Goal: Information Seeking & Learning: Learn about a topic

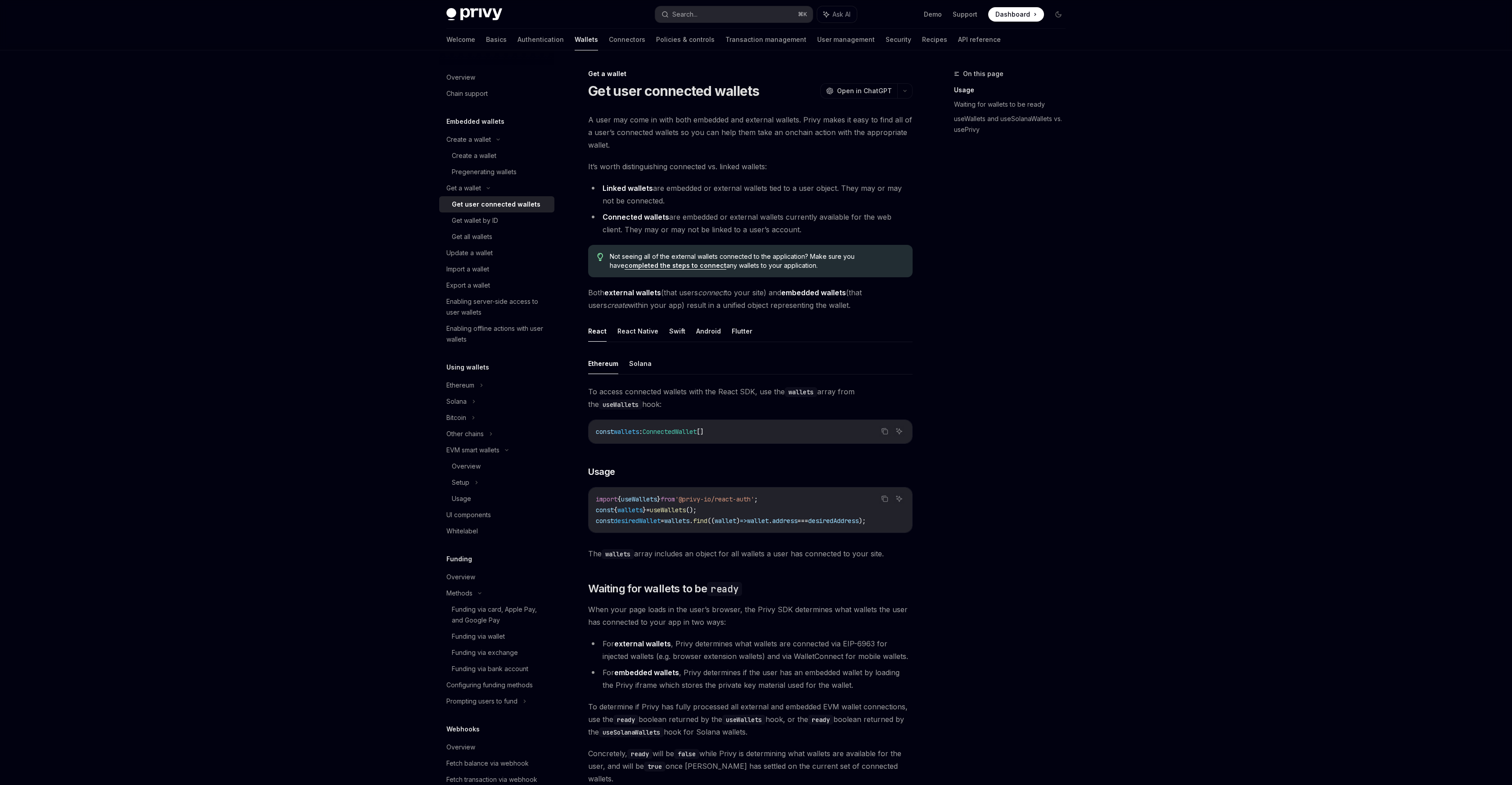
scroll to position [29, 0]
click at [730, 37] on link "Transaction management" at bounding box center [766, 39] width 81 height 22
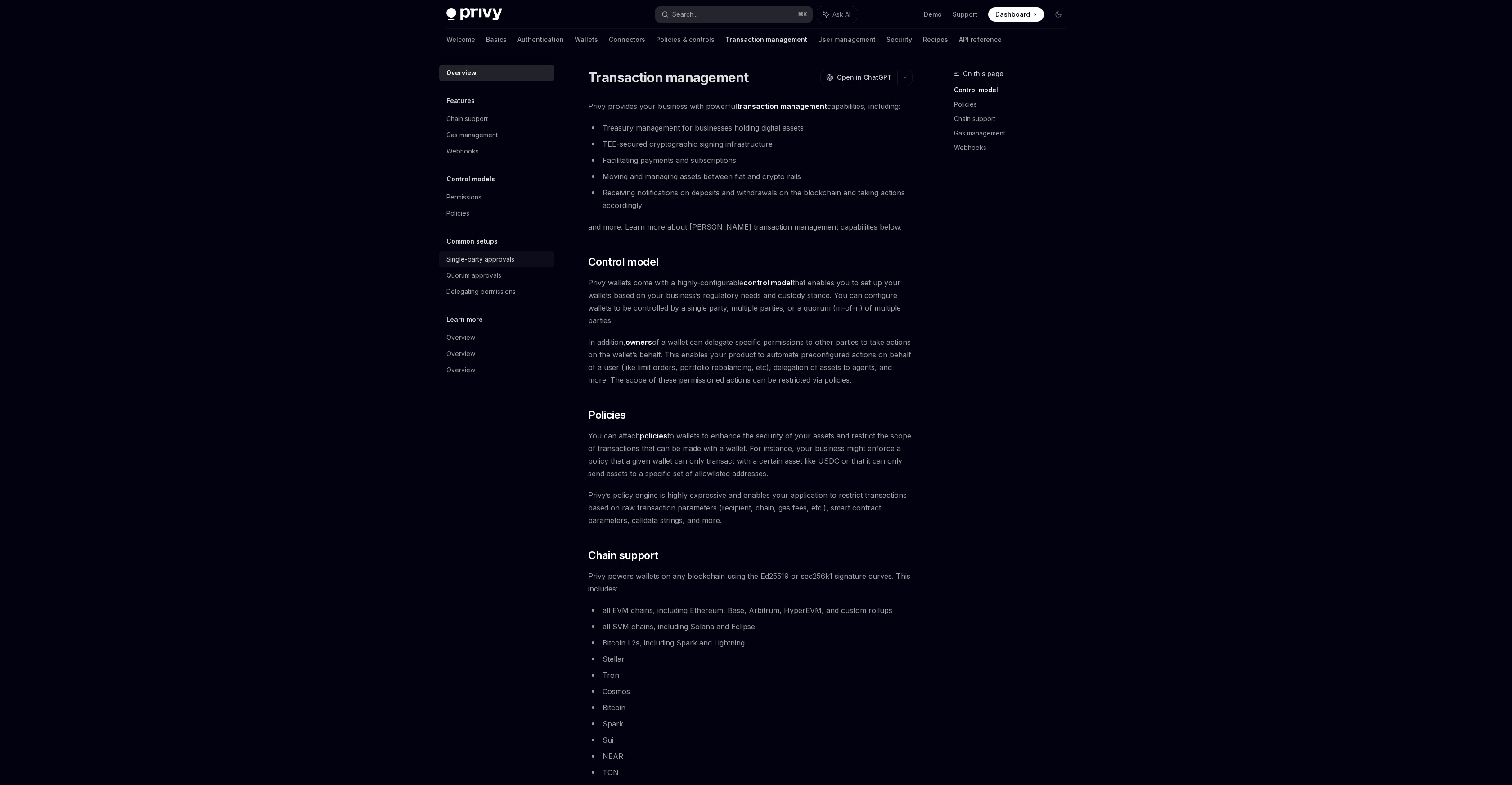
click at [496, 265] on link "Single-party approvals" at bounding box center [497, 260] width 115 height 16
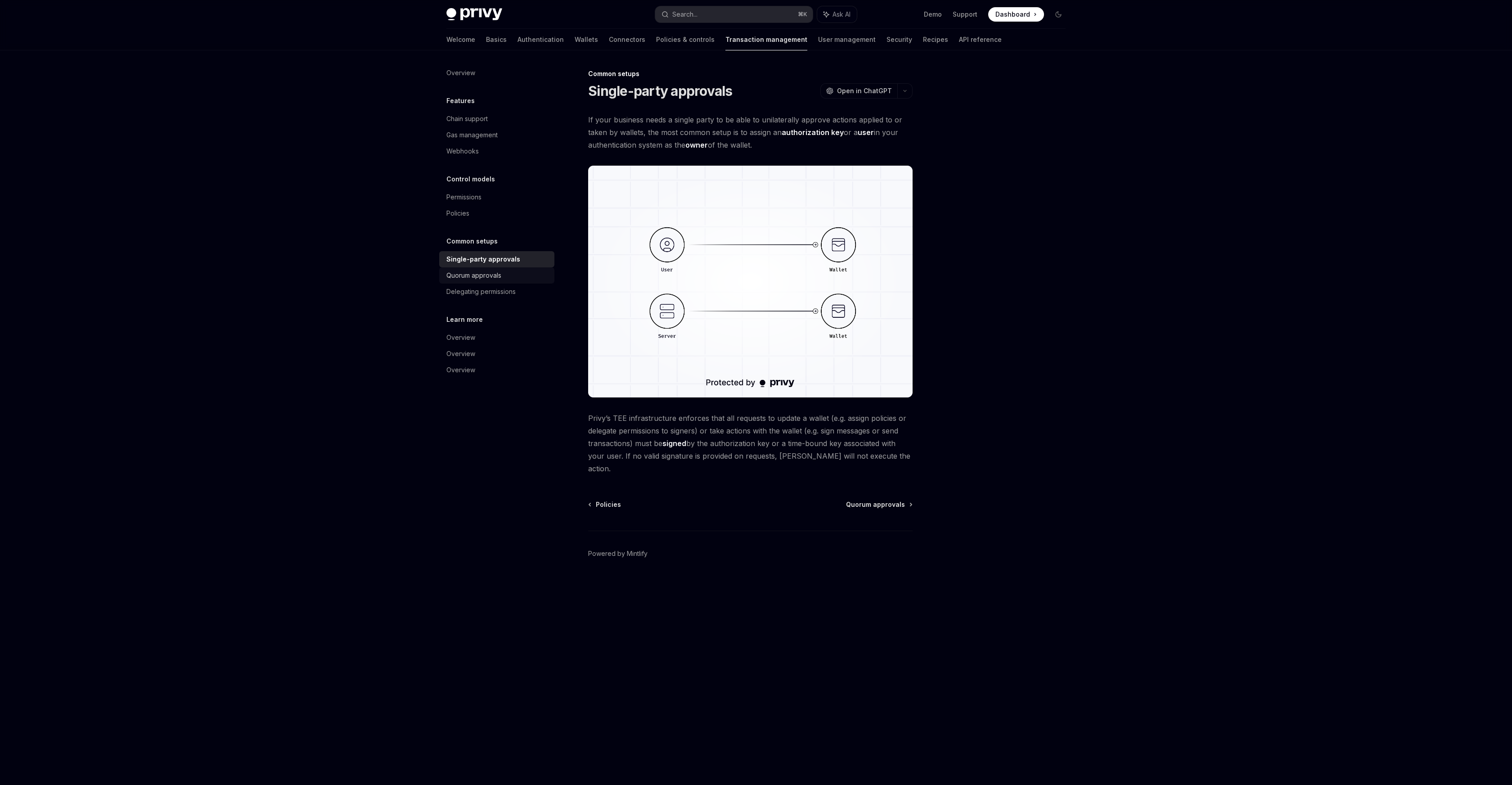
click at [491, 280] on div "Quorum approvals" at bounding box center [474, 275] width 55 height 11
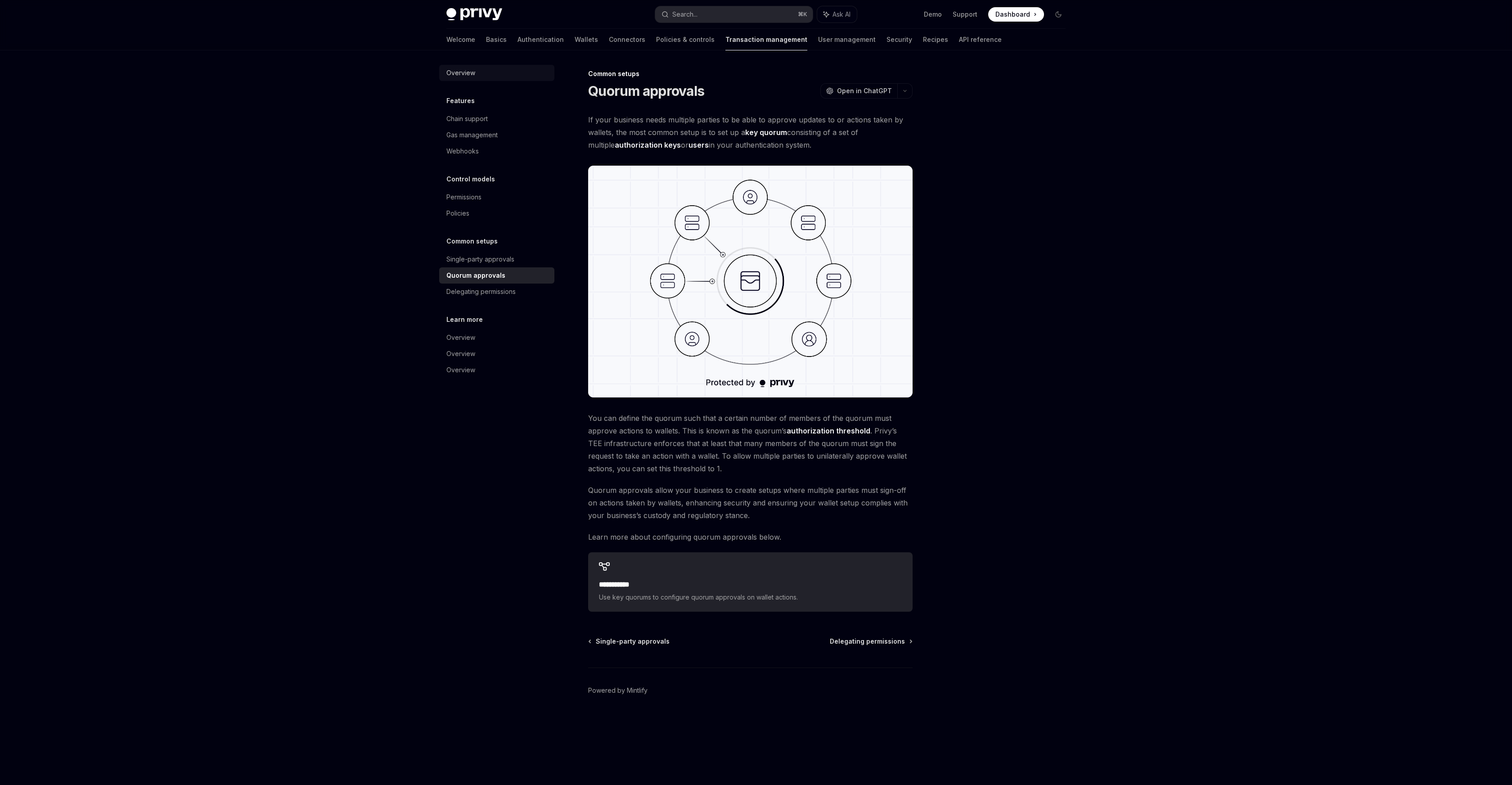
click at [463, 75] on div "Overview" at bounding box center [461, 73] width 29 height 11
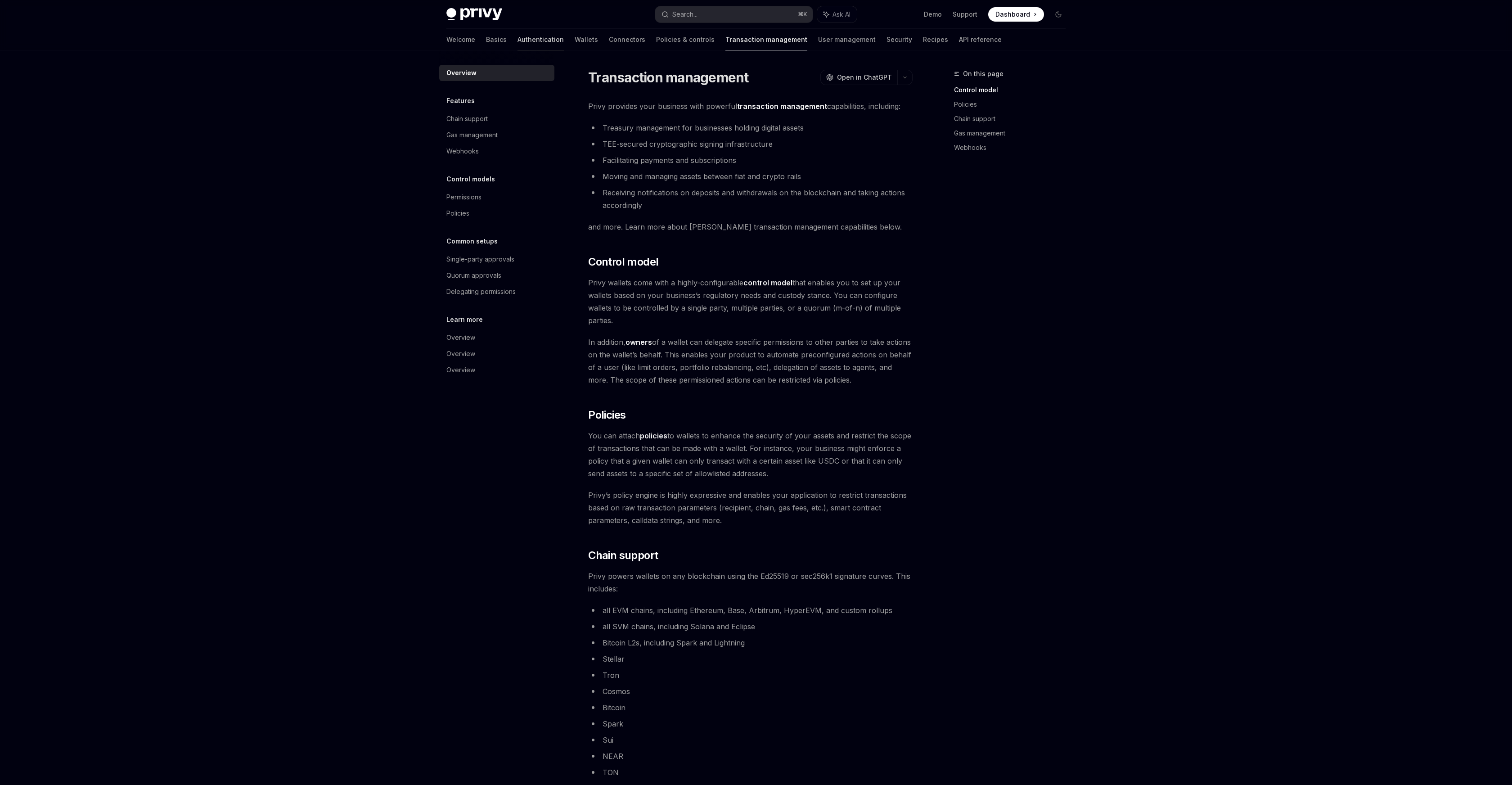
click at [518, 42] on link "Authentication" at bounding box center [541, 39] width 46 height 22
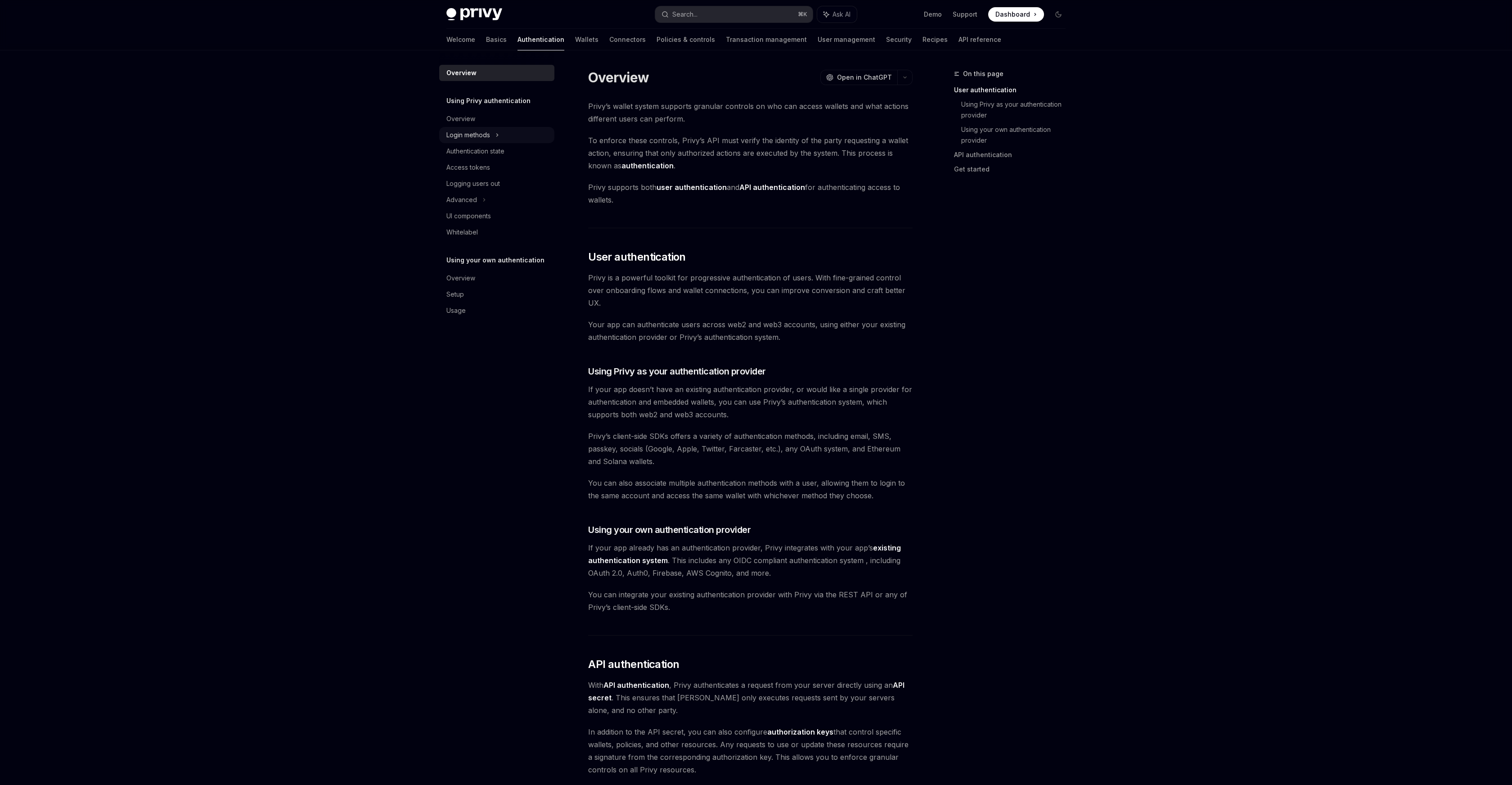
click at [493, 134] on div "Login methods" at bounding box center [497, 135] width 115 height 16
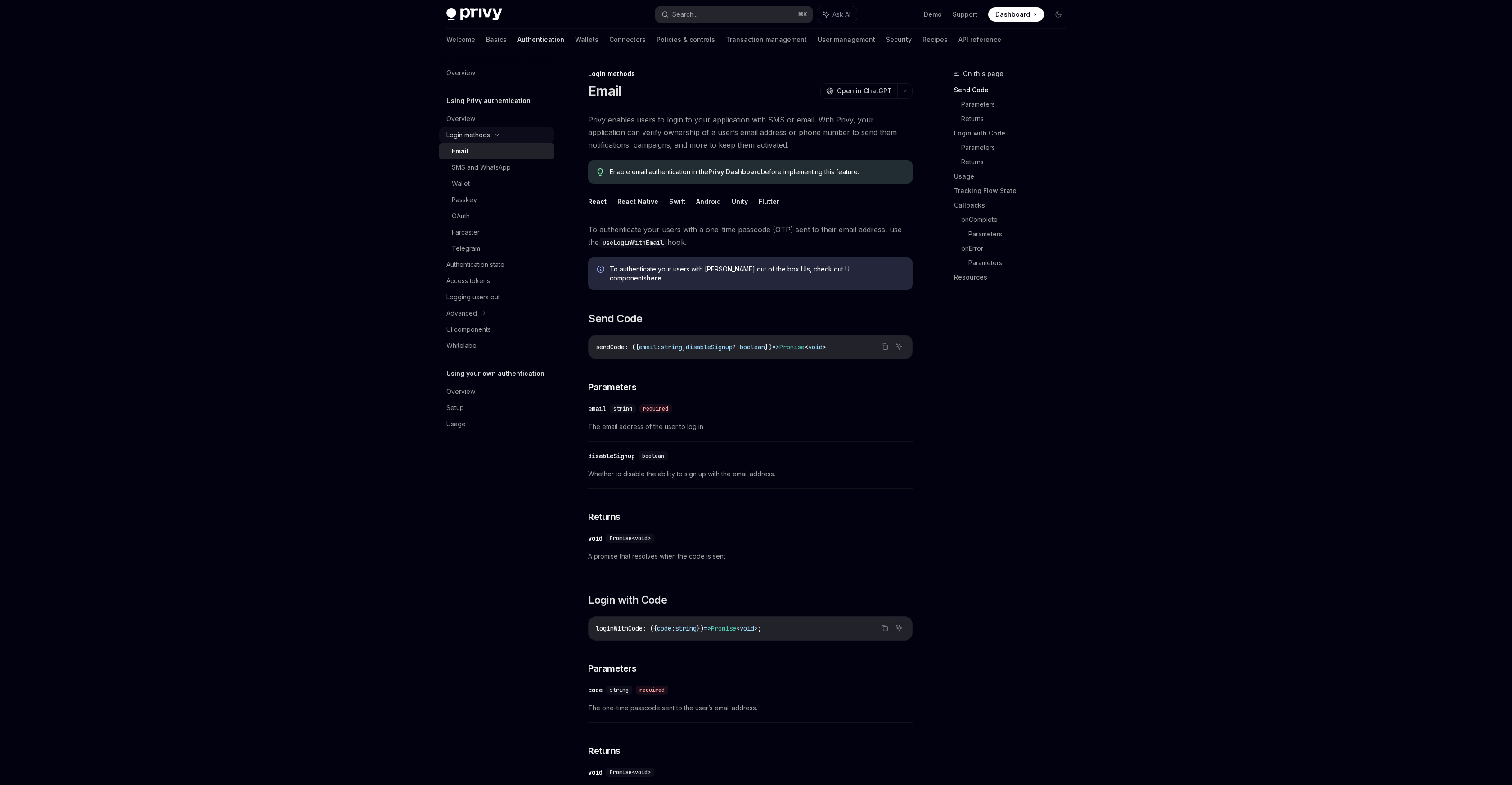
click at [493, 134] on icon at bounding box center [497, 135] width 11 height 4
click at [493, 134] on div "Login methods" at bounding box center [497, 135] width 115 height 16
click at [466, 183] on div "Wallet" at bounding box center [461, 184] width 18 height 11
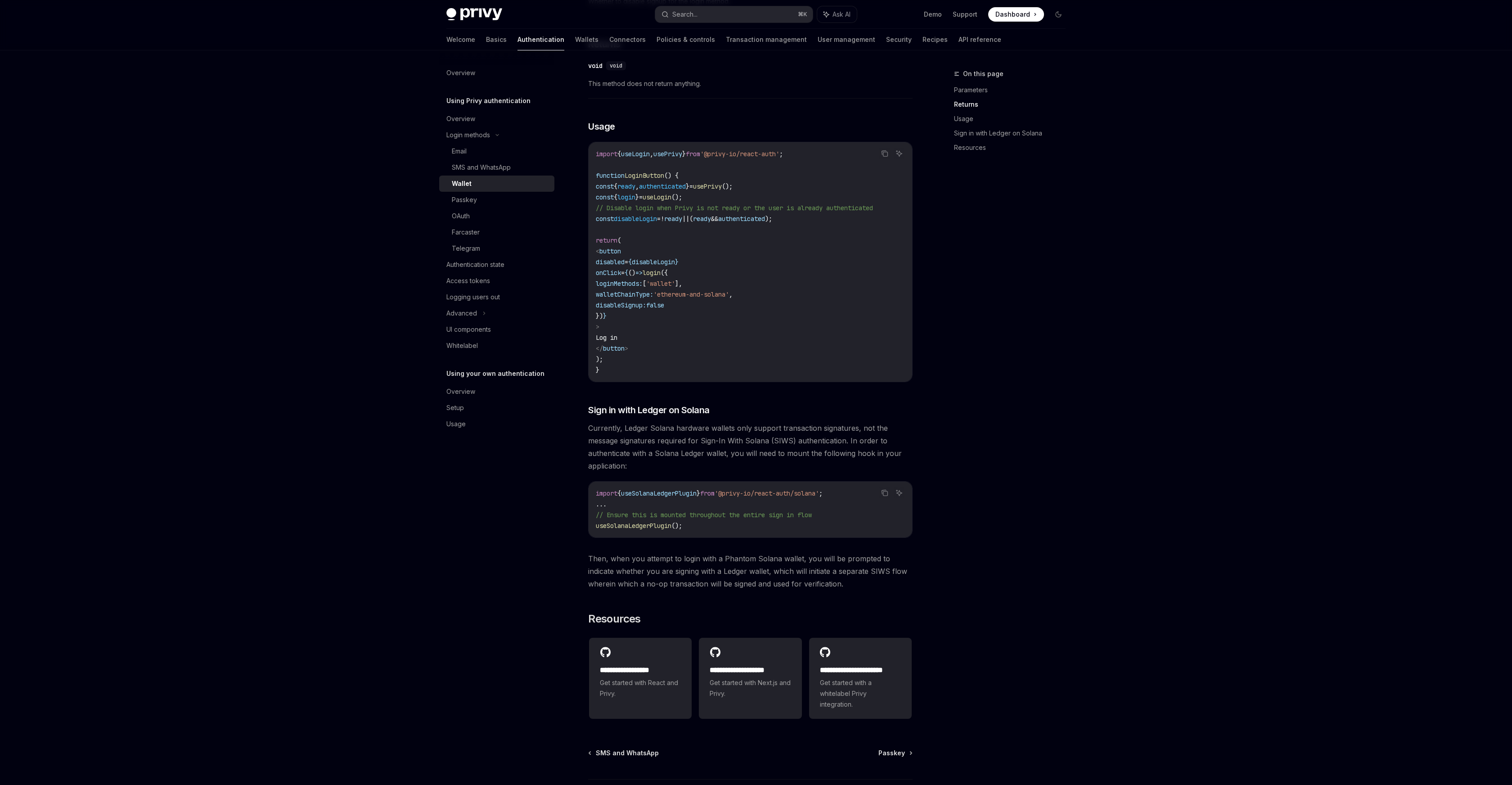
scroll to position [555, 0]
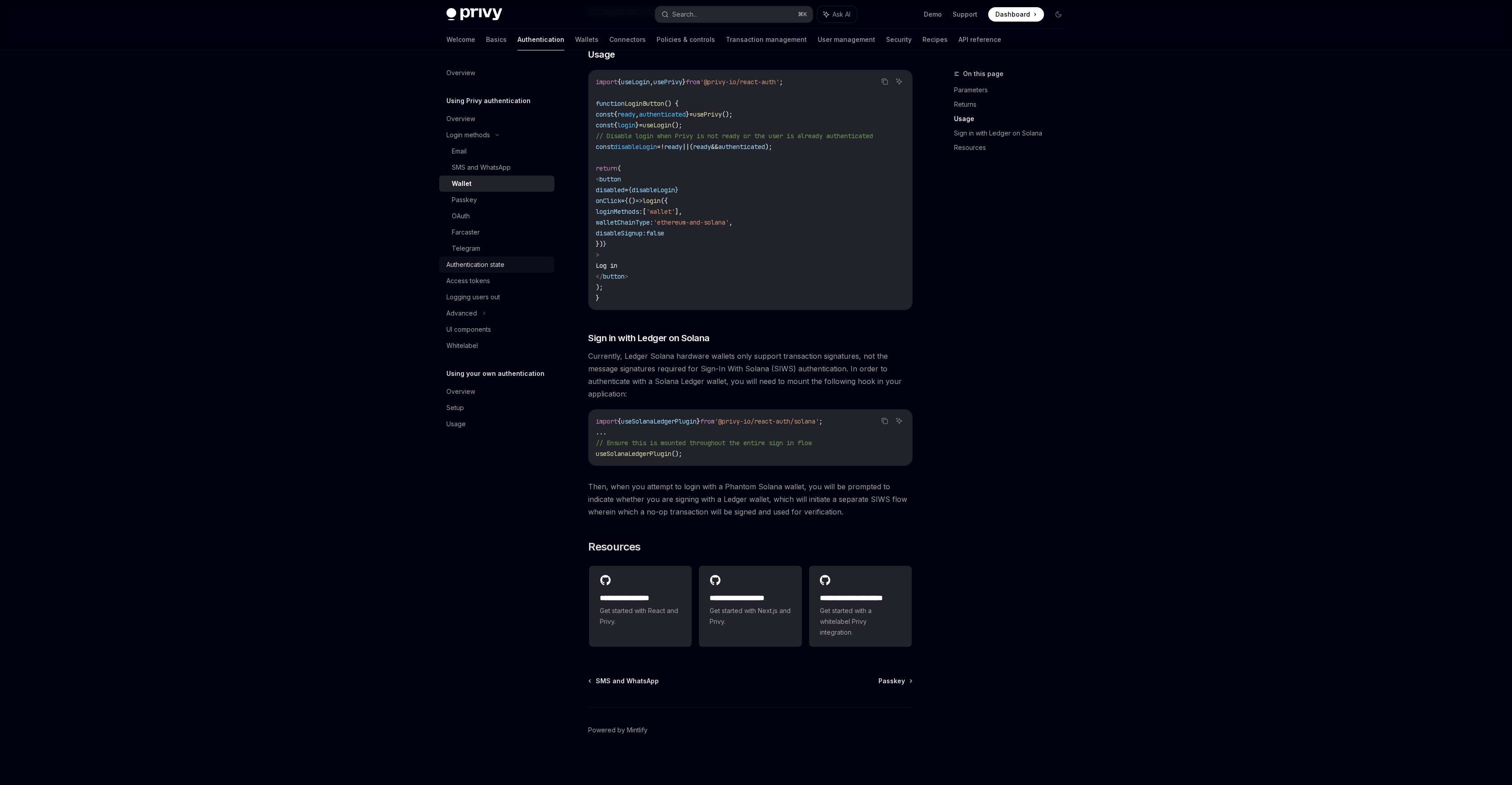
click at [499, 265] on div "Authentication state" at bounding box center [475, 265] width 58 height 11
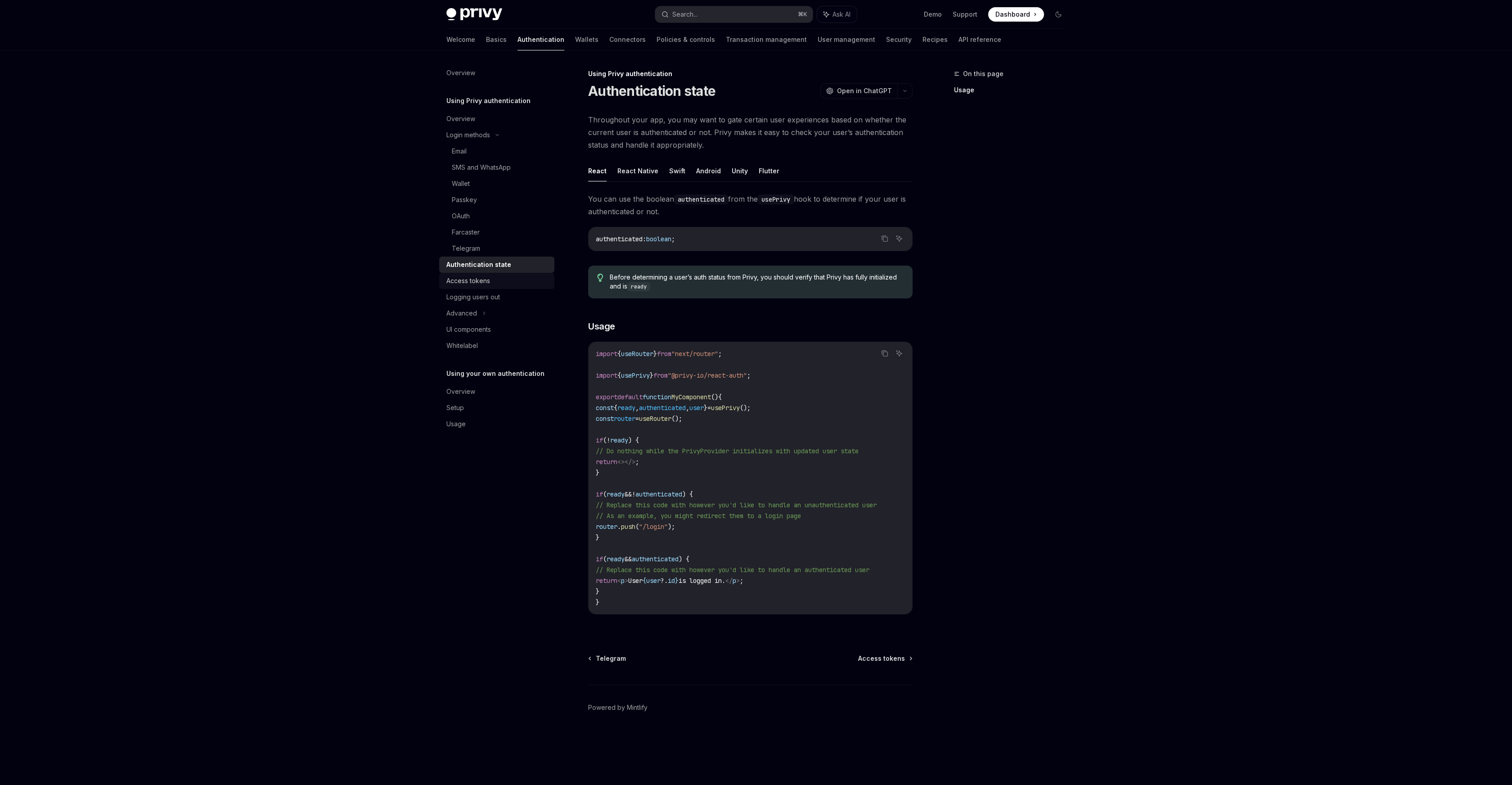
click at [497, 279] on div "Access tokens" at bounding box center [498, 281] width 103 height 11
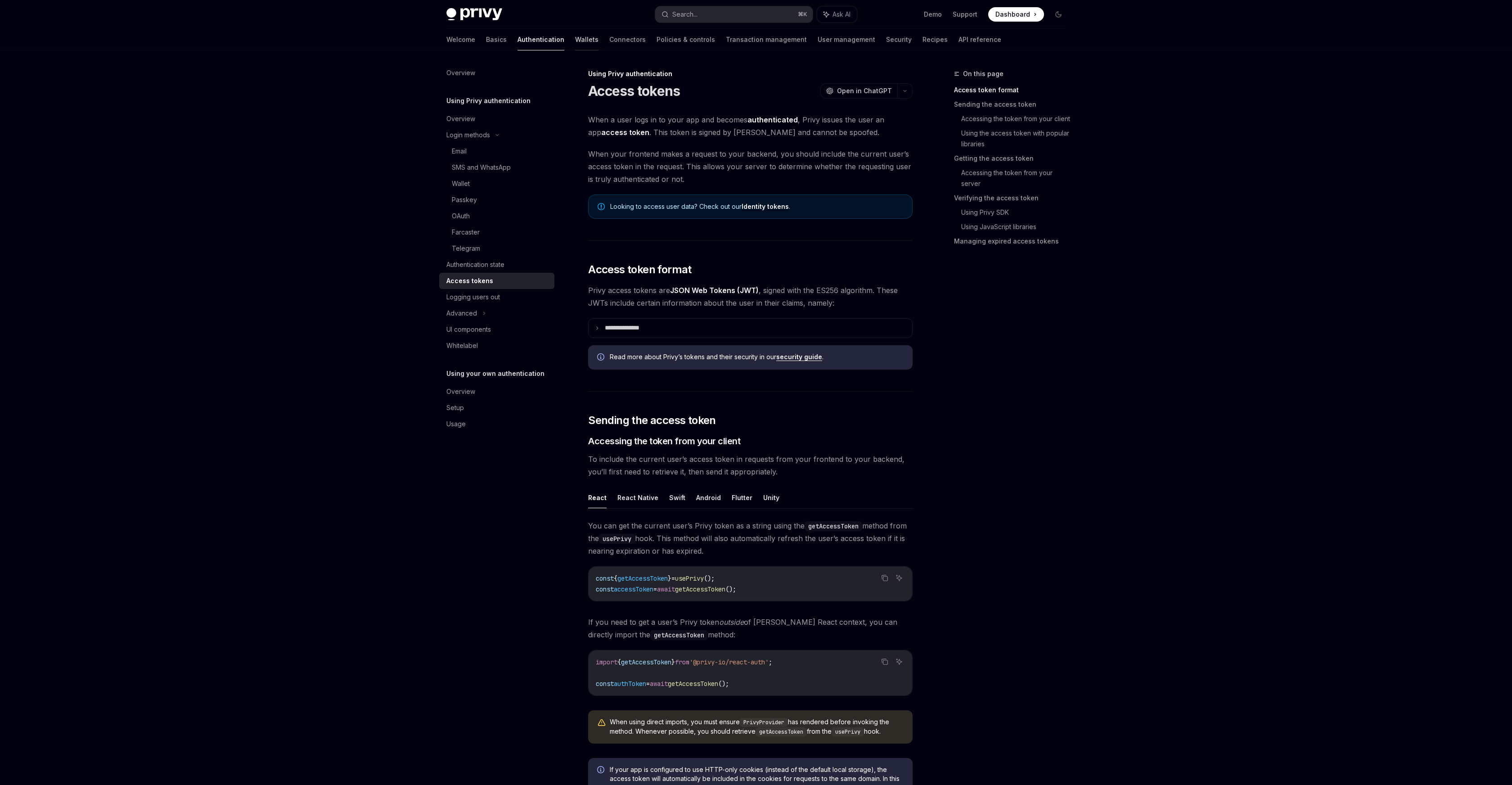
click at [575, 41] on link "Wallets" at bounding box center [587, 39] width 23 height 22
type textarea "*"
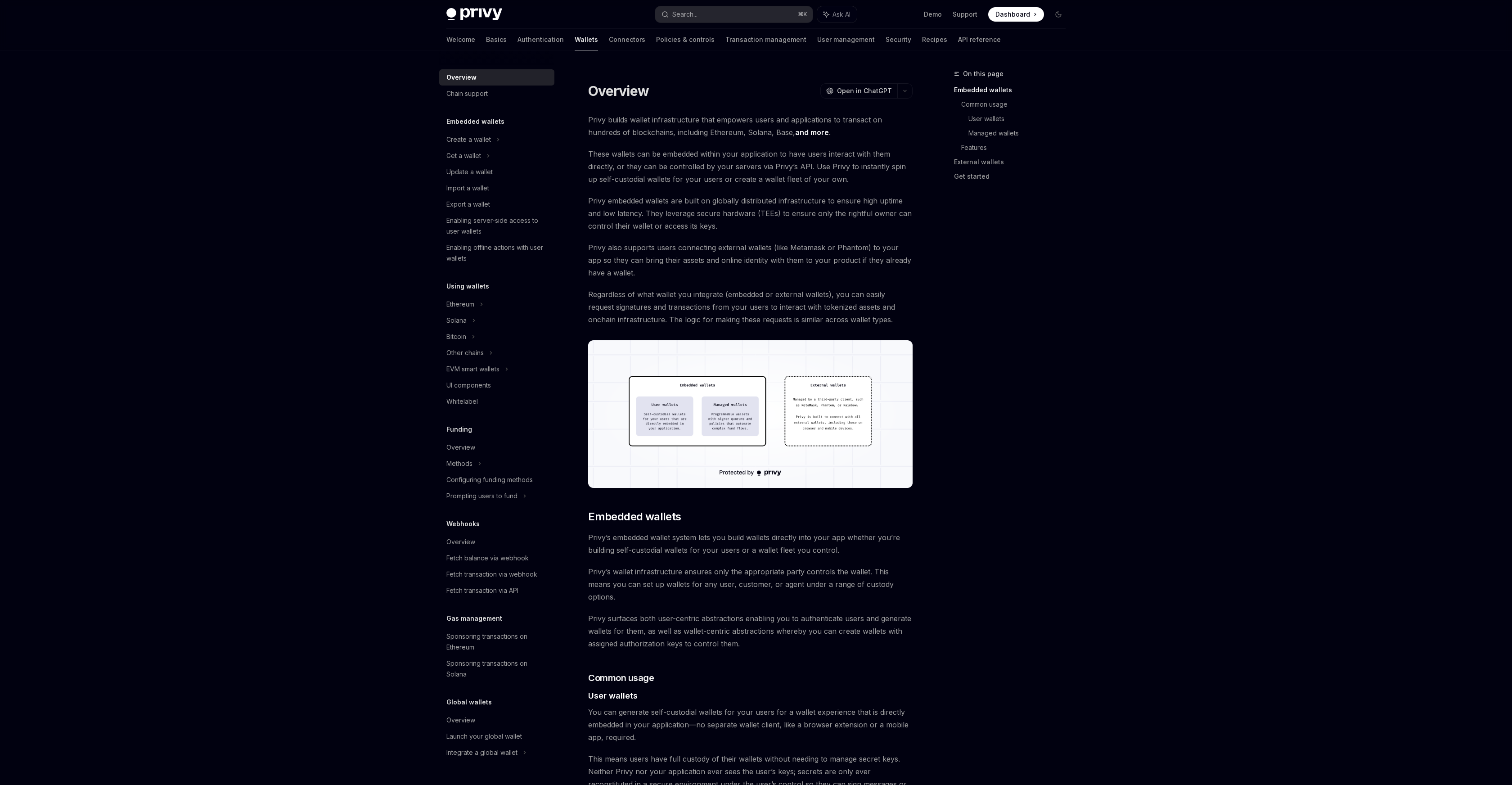
click at [747, 422] on img at bounding box center [750, 414] width 325 height 147
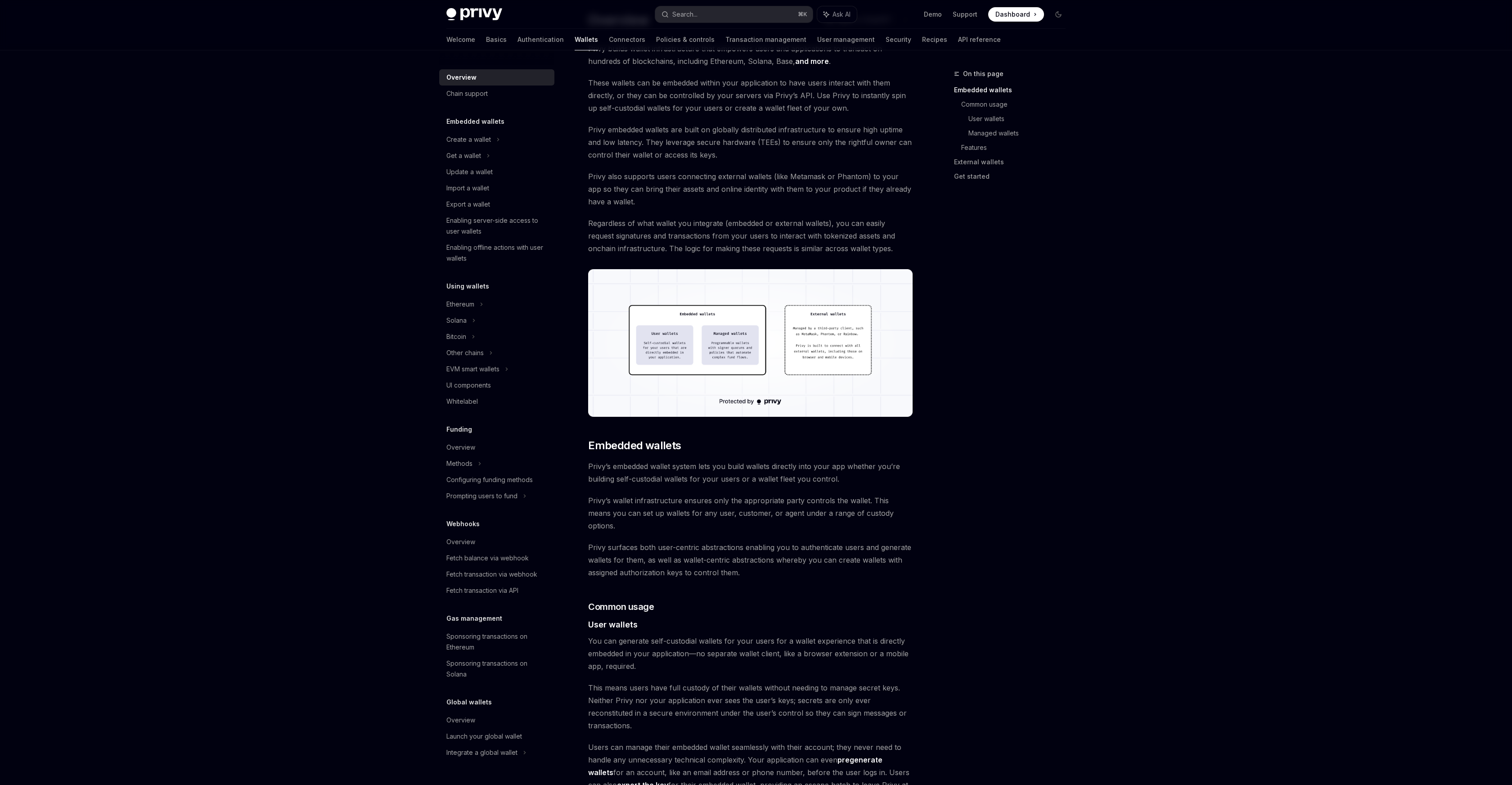
scroll to position [77, 0]
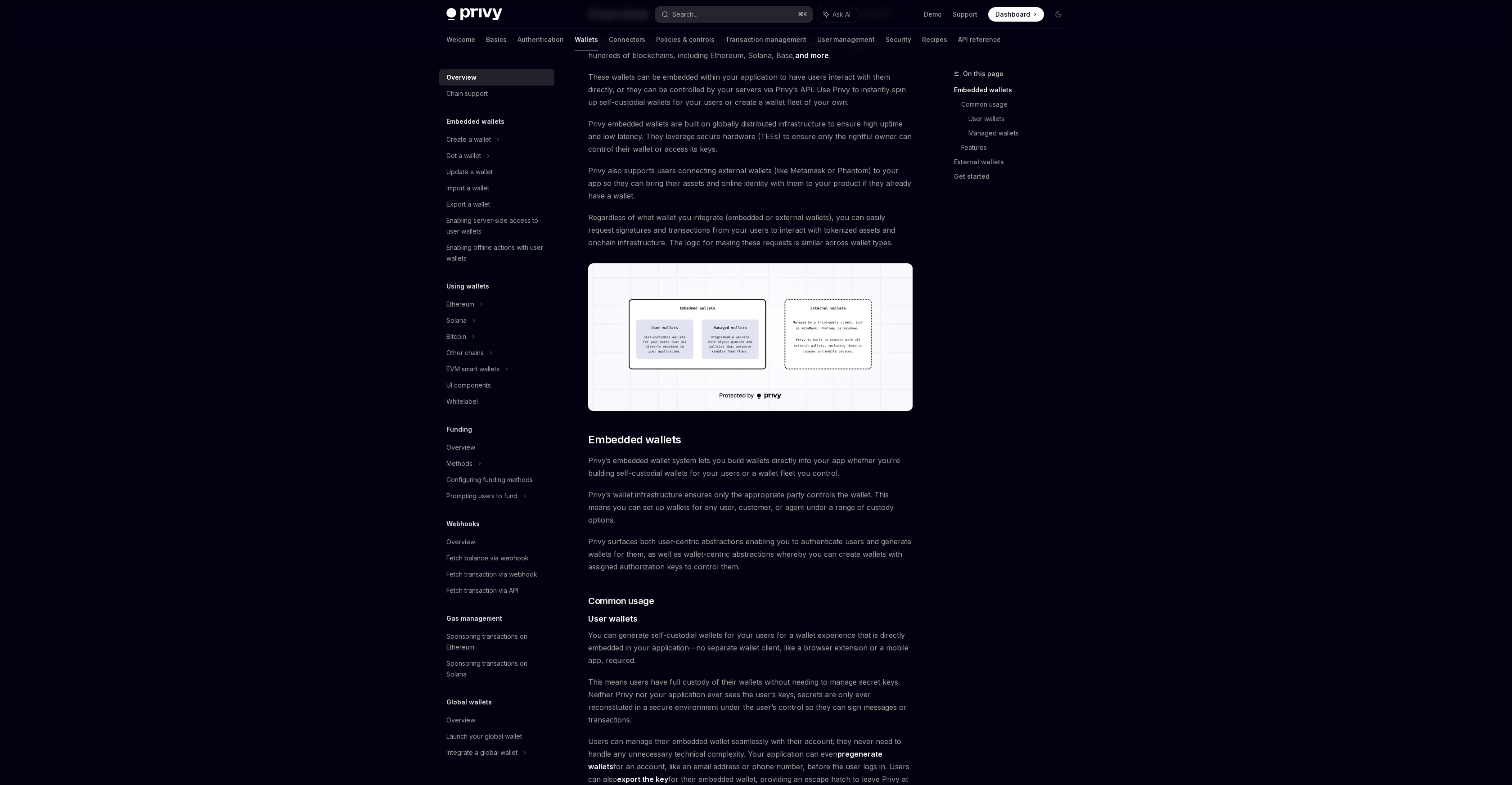
click at [610, 456] on span "Privy’s embedded wallet system lets you build wallets directly into your app wh…" at bounding box center [750, 467] width 325 height 25
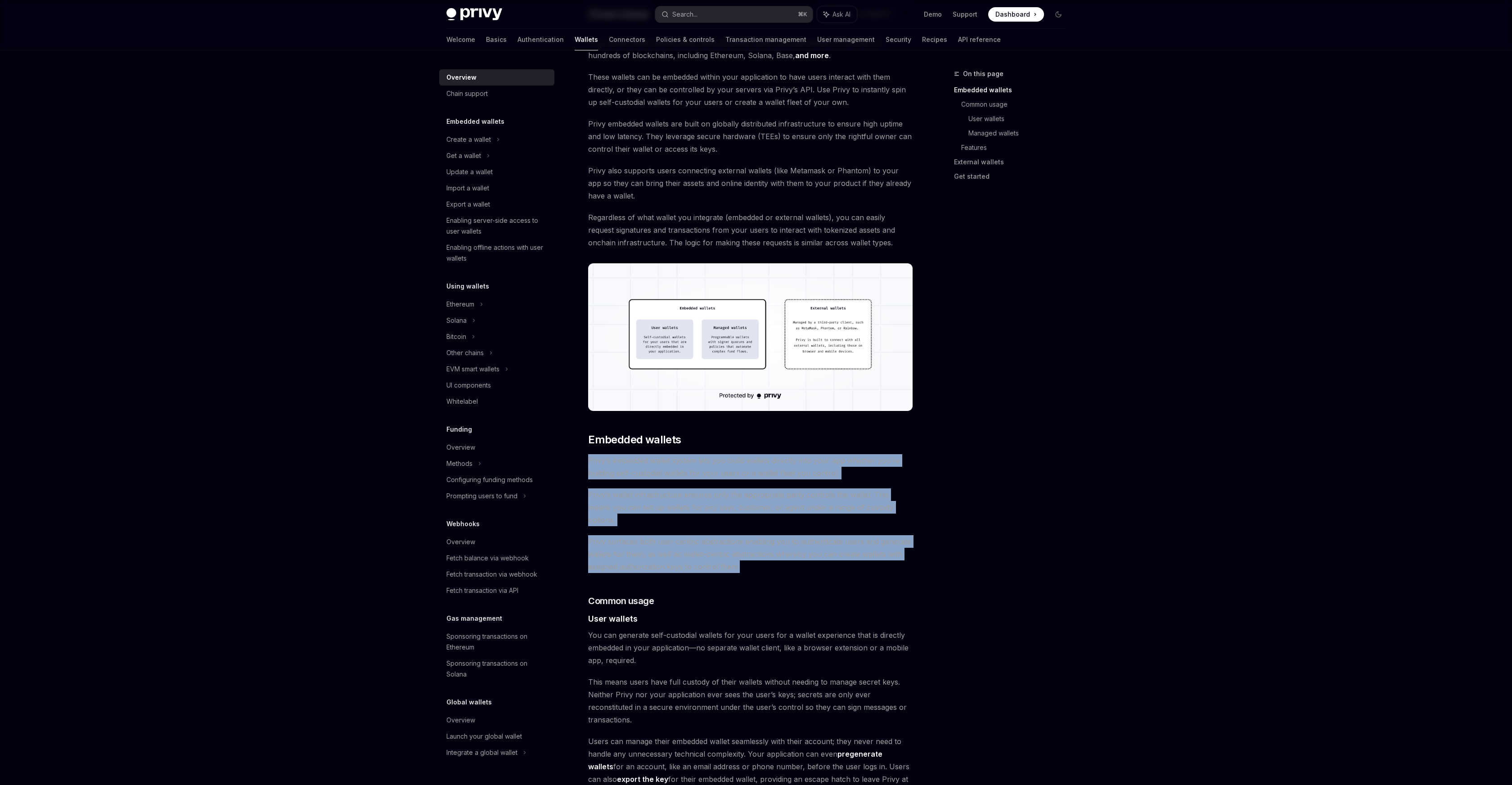
drag, startPoint x: 579, startPoint y: 454, endPoint x: 772, endPoint y: 552, distance: 216.5
click at [773, 554] on span "Privy surfaces both user-centric abstractions enabling you to authenticate user…" at bounding box center [750, 554] width 325 height 38
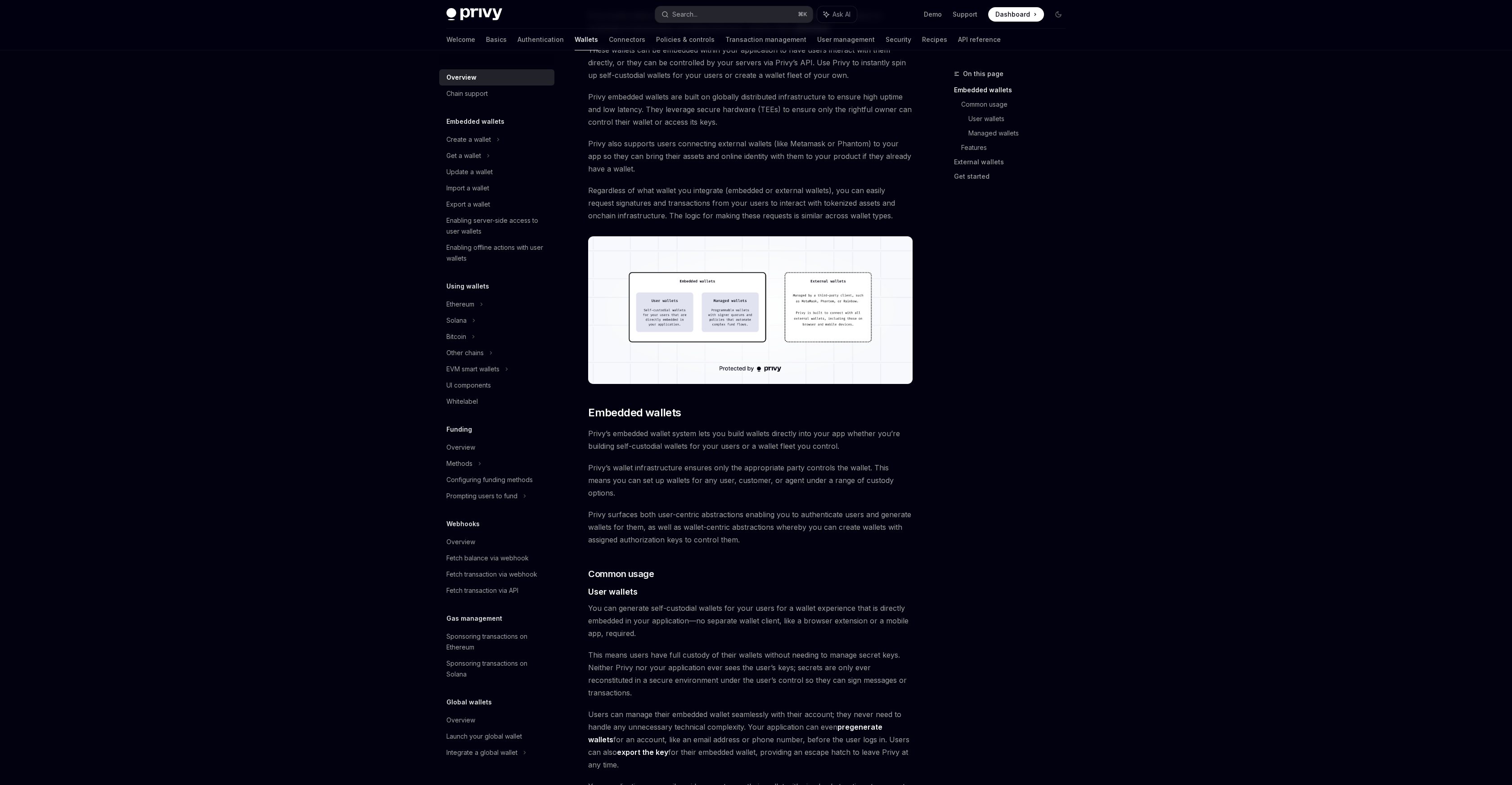
scroll to position [167, 0]
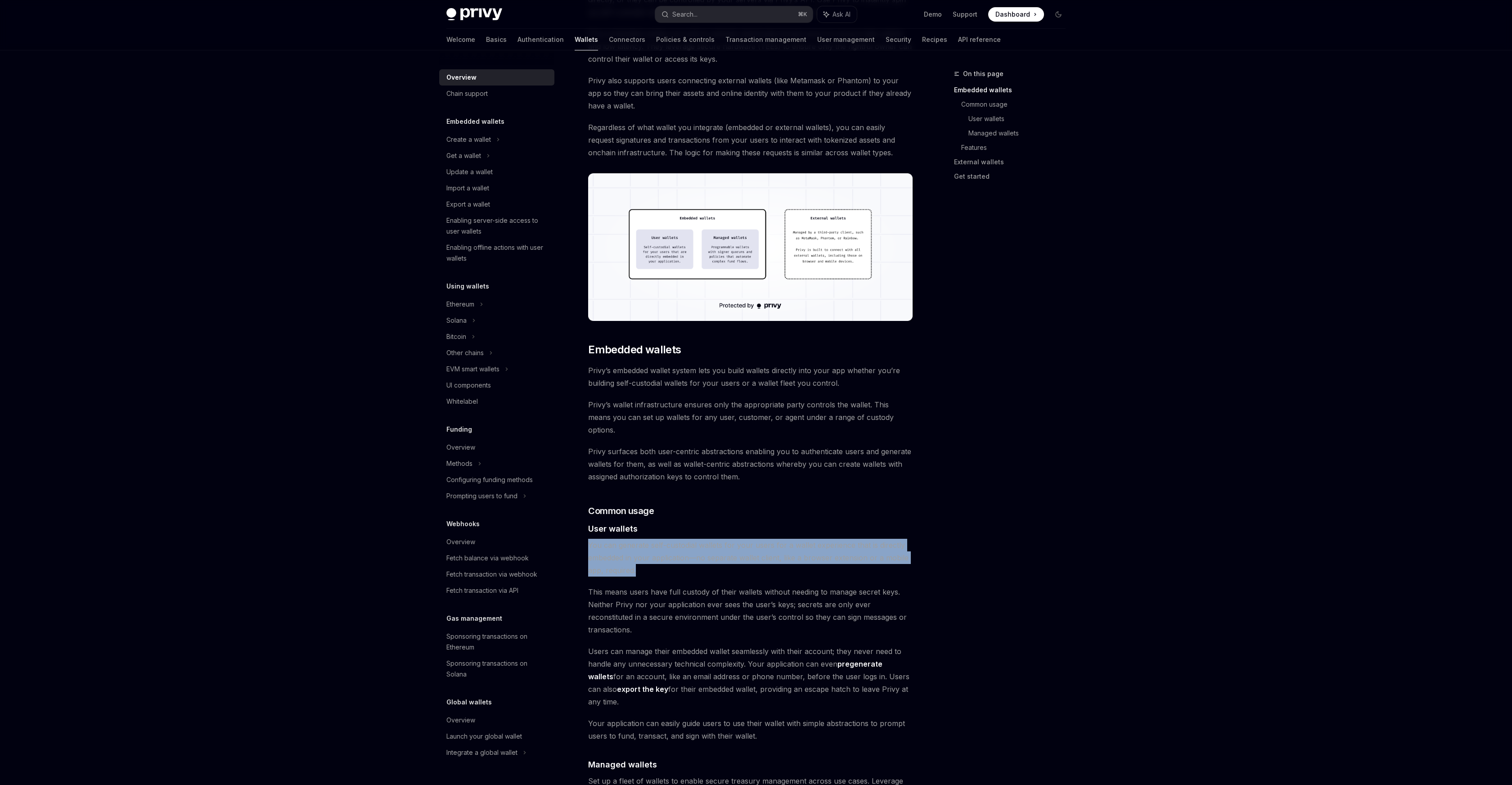
drag, startPoint x: 583, startPoint y: 527, endPoint x: 683, endPoint y: 553, distance: 103.3
click at [683, 553] on div "Overview OpenAI Open in ChatGPT OpenAI Open in ChatGPT Privy builds wallet infr…" at bounding box center [666, 788] width 497 height 1774
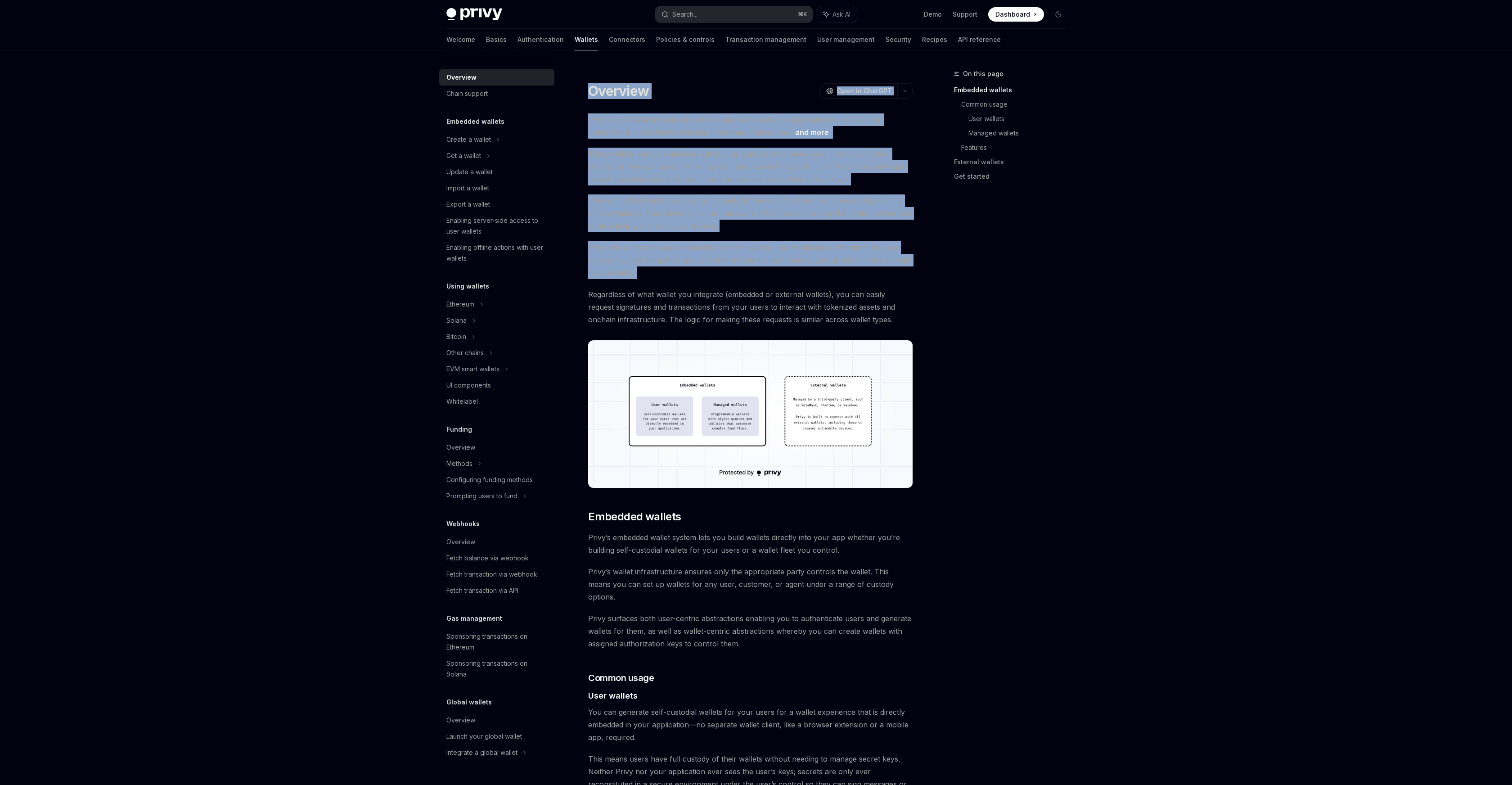
drag, startPoint x: 588, startPoint y: 289, endPoint x: 960, endPoint y: 323, distance: 373.6
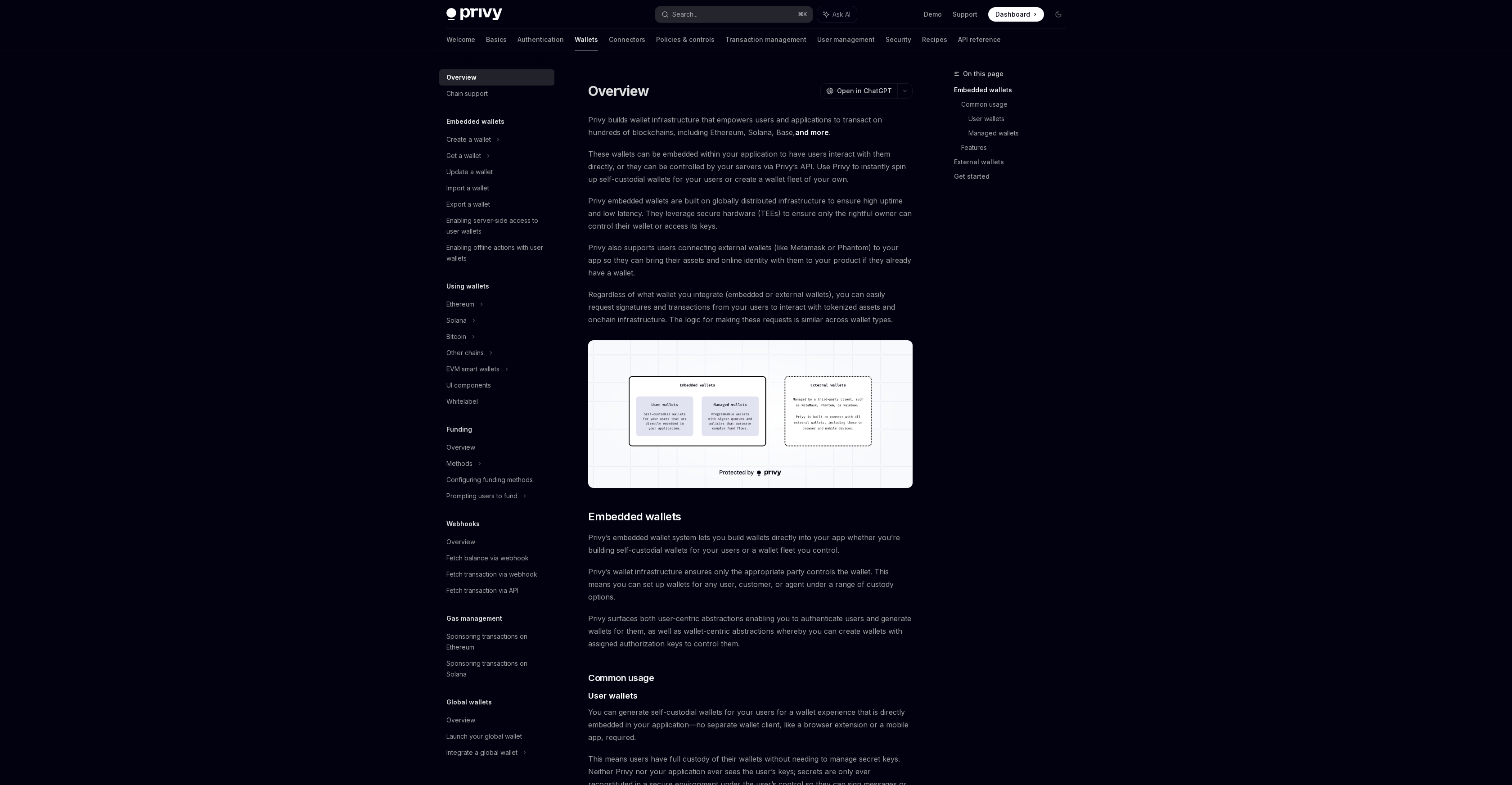
click at [899, 321] on span "Regardless of what wallet you integrate (embedded or external wallets), you can…" at bounding box center [750, 307] width 325 height 38
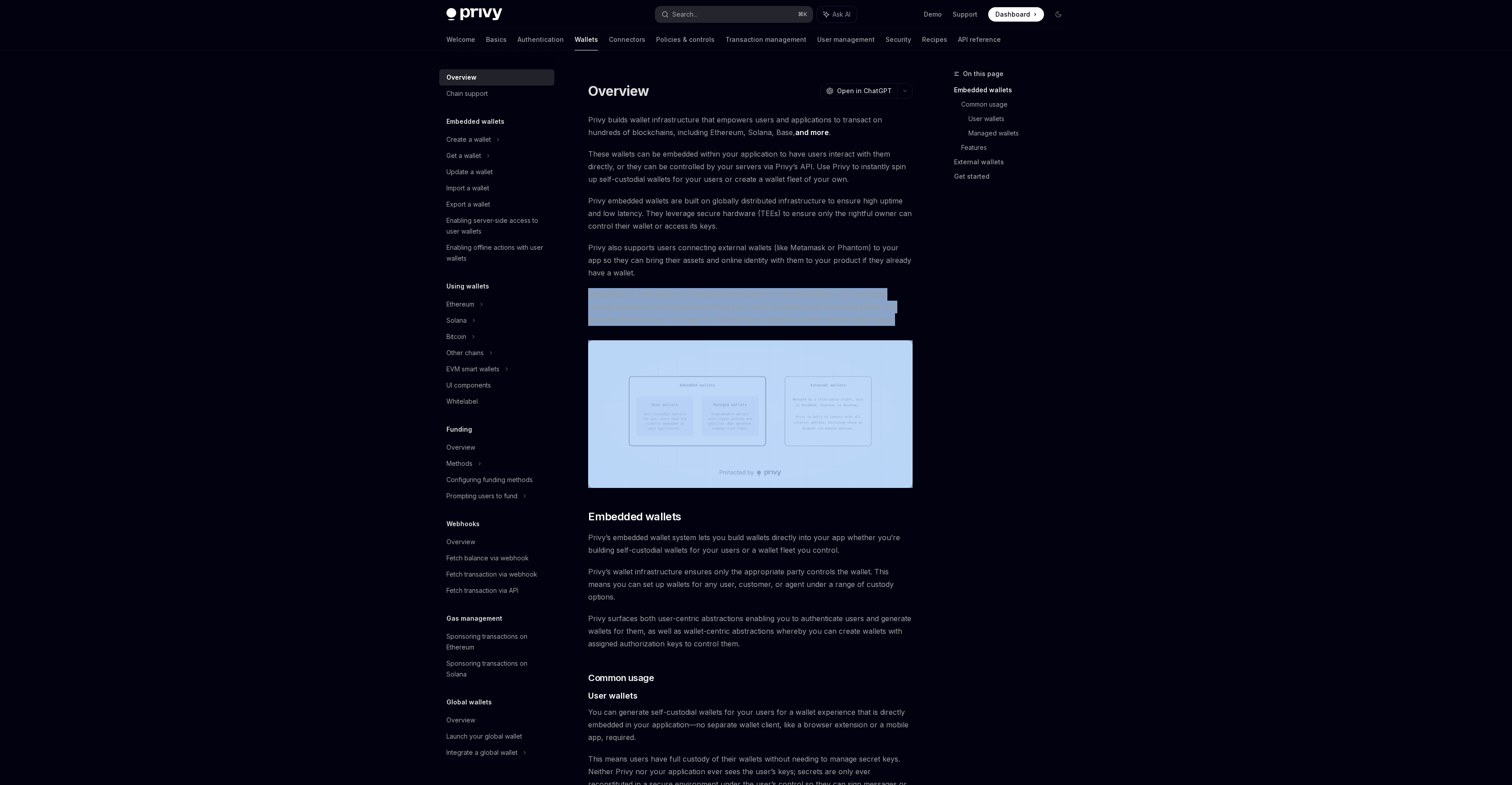
drag, startPoint x: 897, startPoint y: 327, endPoint x: 579, endPoint y: 295, distance: 319.6
click at [873, 321] on span "Regardless of what wallet you integrate (embedded or external wallets), you can…" at bounding box center [750, 307] width 325 height 38
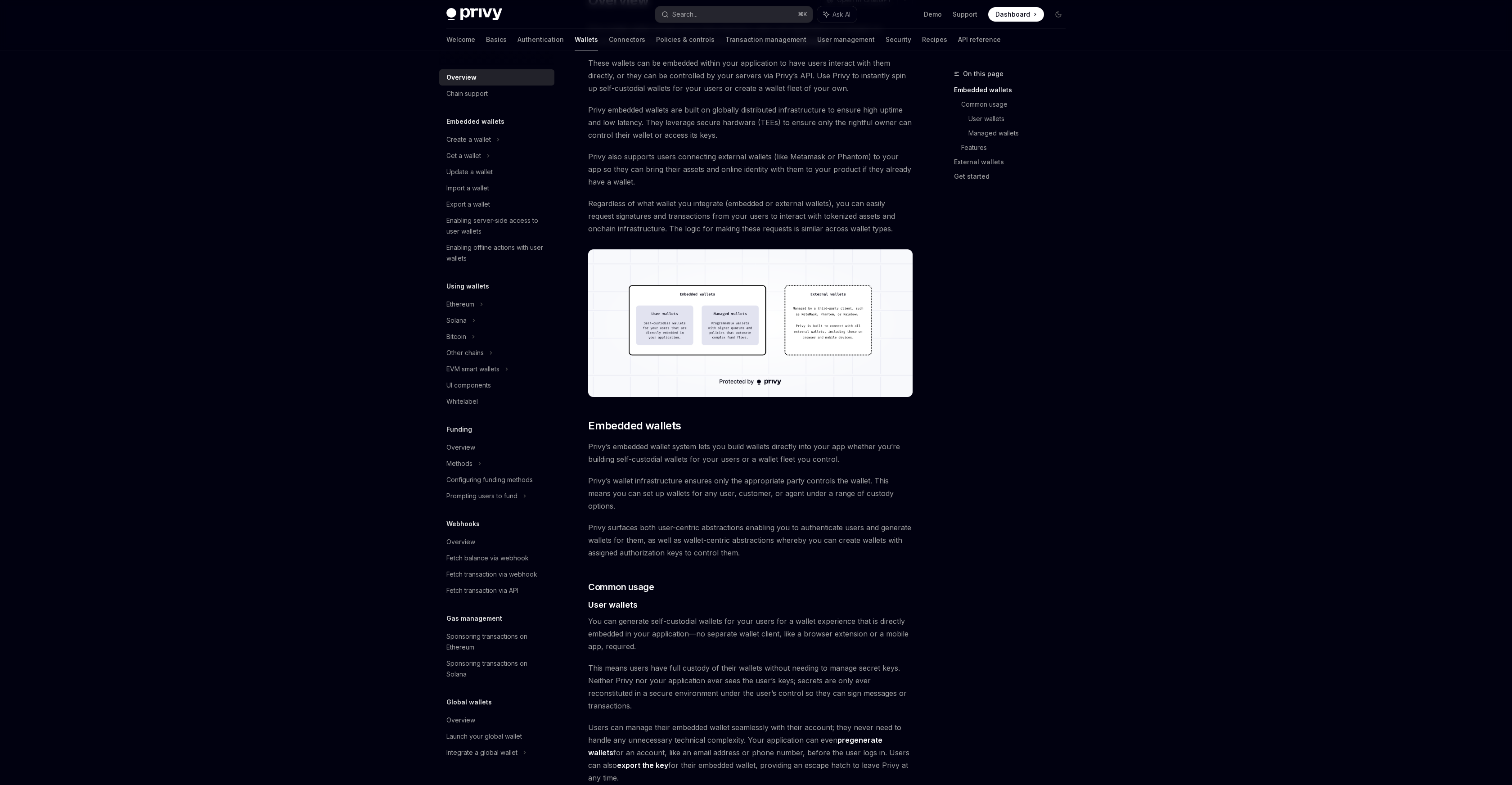
scroll to position [140, 0]
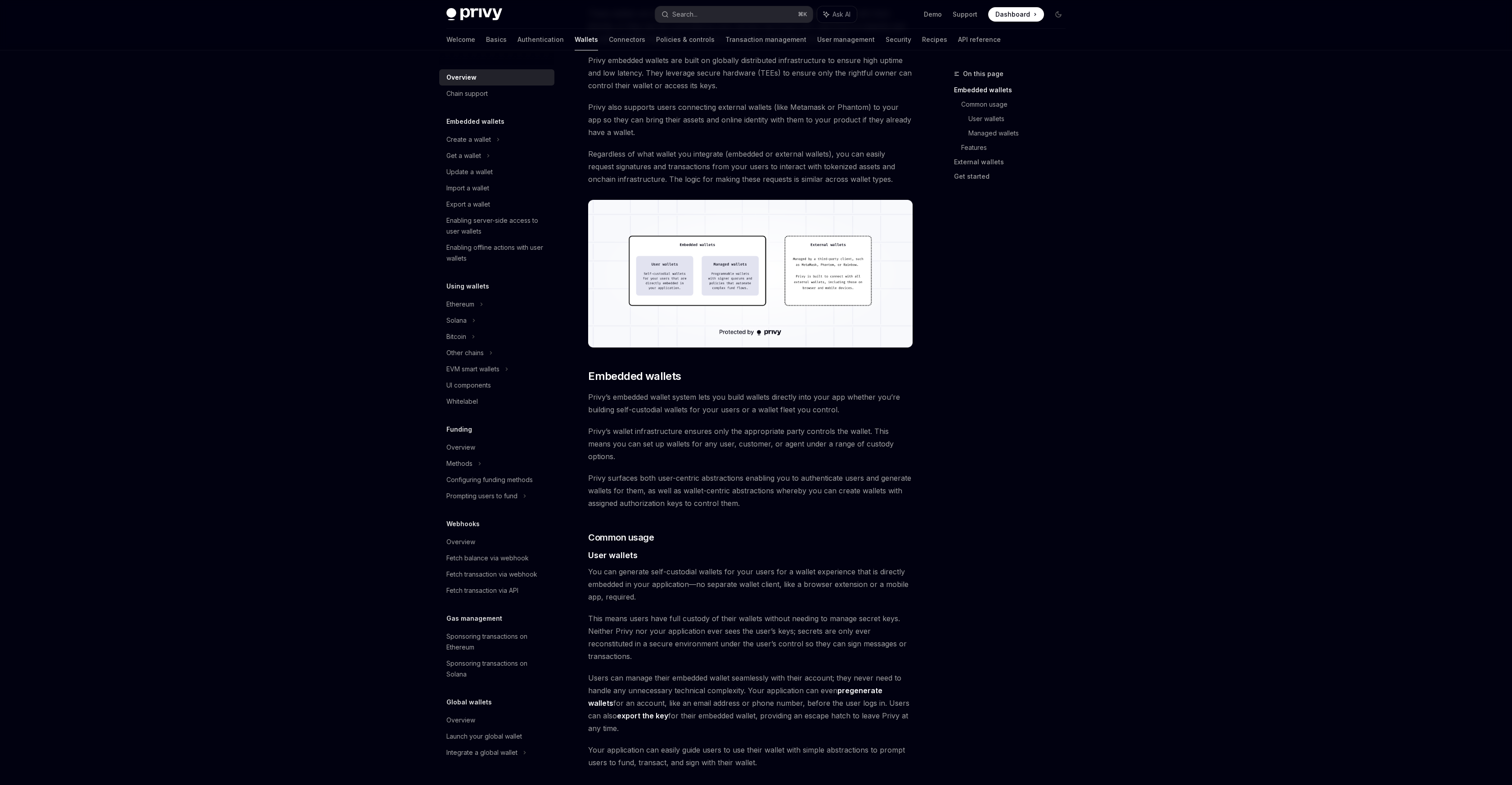
drag, startPoint x: 583, startPoint y: 426, endPoint x: 873, endPoint y: 424, distance: 290.0
drag, startPoint x: 589, startPoint y: 429, endPoint x: 998, endPoint y: 447, distance: 409.4
click at [910, 447] on span "Privy’s wallet infrastructure ensures only the appropriate party controls the w…" at bounding box center [750, 444] width 325 height 38
click at [880, 453] on div "Privy builds wallet infrastructure that empowers users and applications to tran…" at bounding box center [750, 770] width 325 height 1595
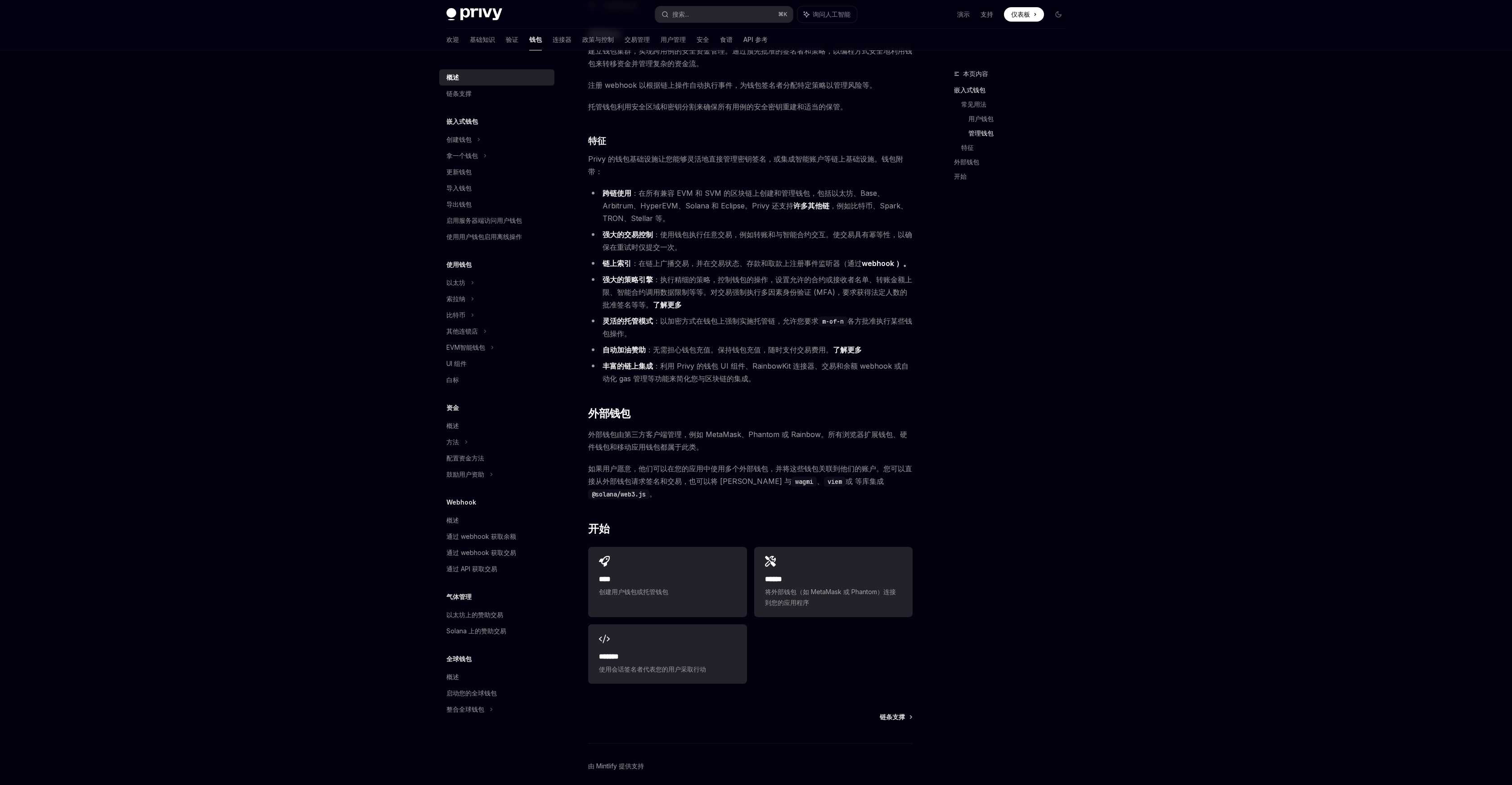
scroll to position [656, 0]
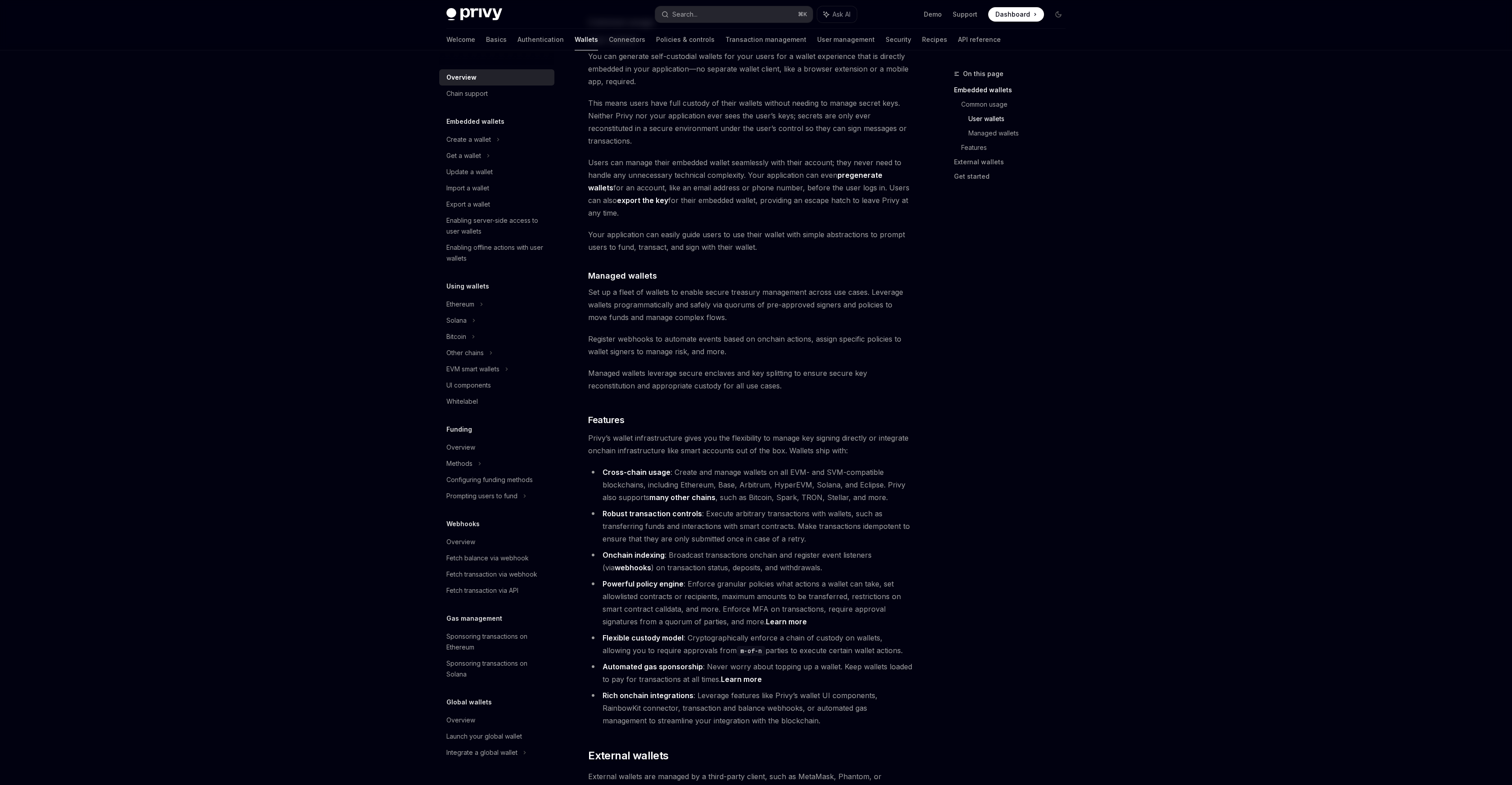
click at [1086, 318] on div "Overview Chain support Embedded wallets Create a wallet Get a wallet Update a w…" at bounding box center [756, 291] width 663 height 1792
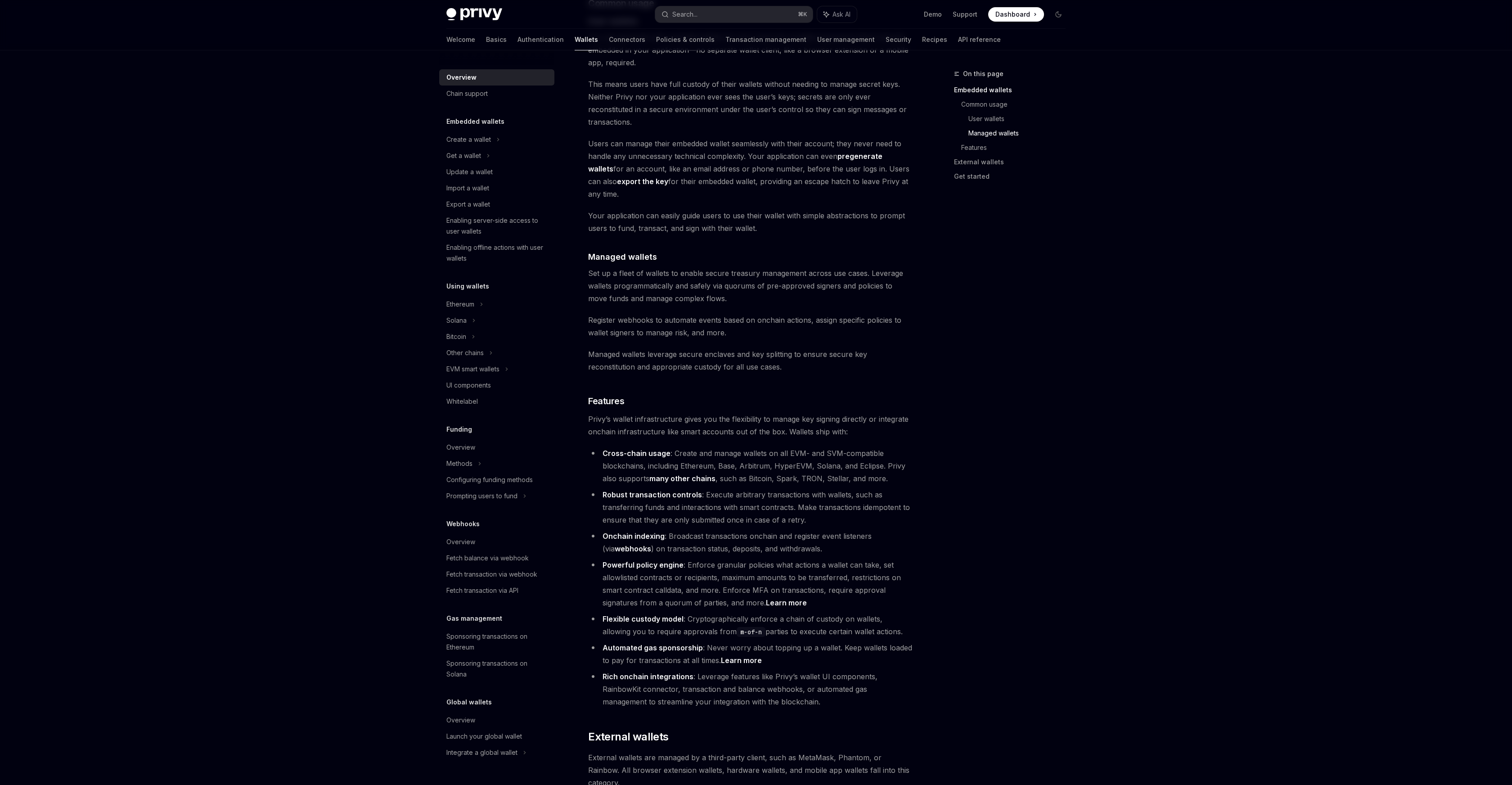
scroll to position [914, 0]
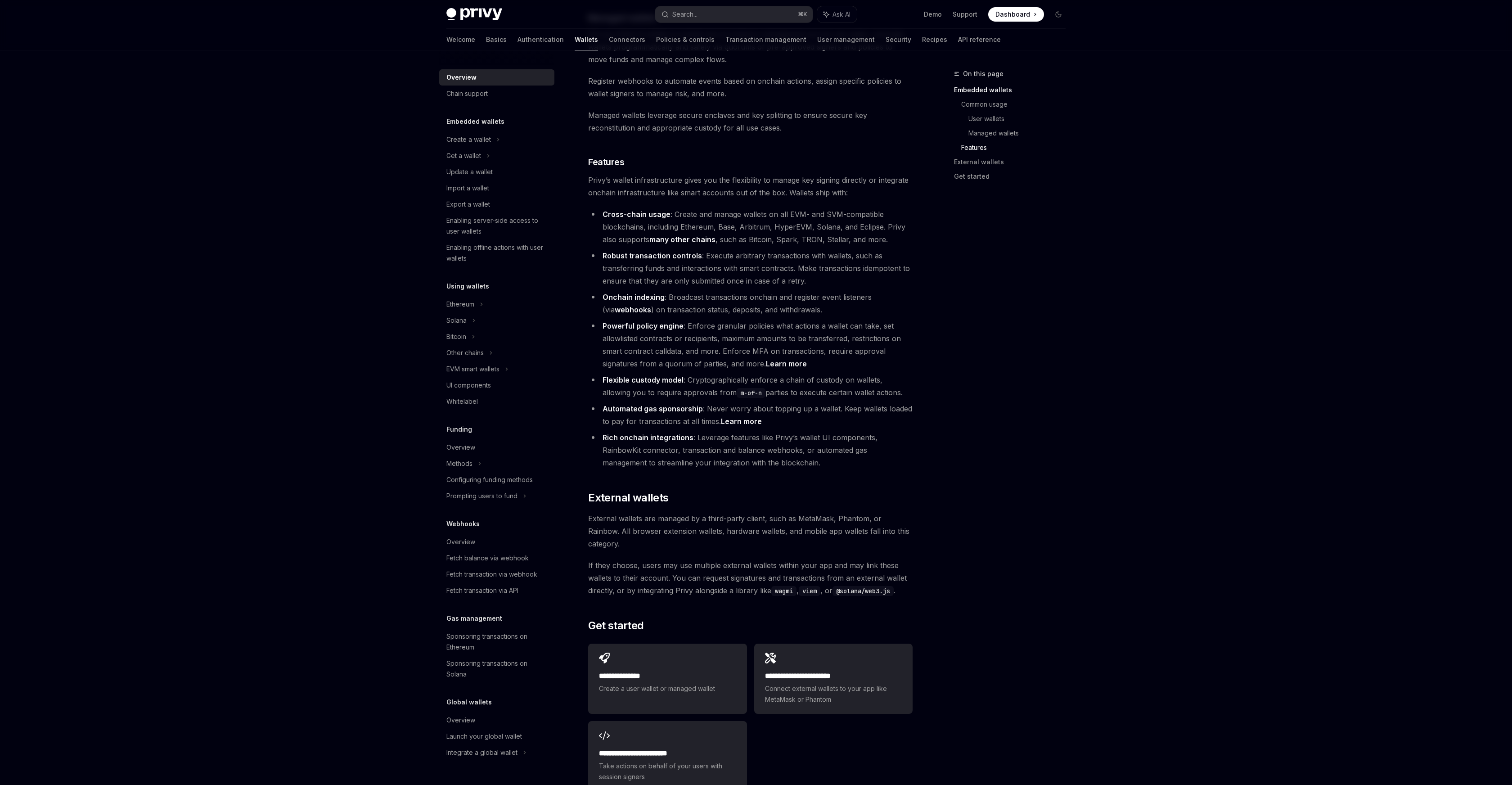
click at [585, 493] on div "Overview OpenAI Open in ChatGPT OpenAI Open in ChatGPT Privy builds wallet infr…" at bounding box center [666, 41] width 497 height 1774
click at [597, 493] on div "Overview OpenAI Open in ChatGPT OpenAI Open in ChatGPT Privy builds wallet infr…" at bounding box center [666, 41] width 497 height 1774
drag, startPoint x: 635, startPoint y: 493, endPoint x: 942, endPoint y: 492, distance: 307.0
click at [932, 492] on div "On this page Embedded wallets Common usage User wallets Managed wallets Feature…" at bounding box center [755, 33] width 633 height 1792
click at [953, 494] on div "On this page Embedded wallets Common usage User wallets Managed wallets Feature…" at bounding box center [1004, 427] width 137 height 717
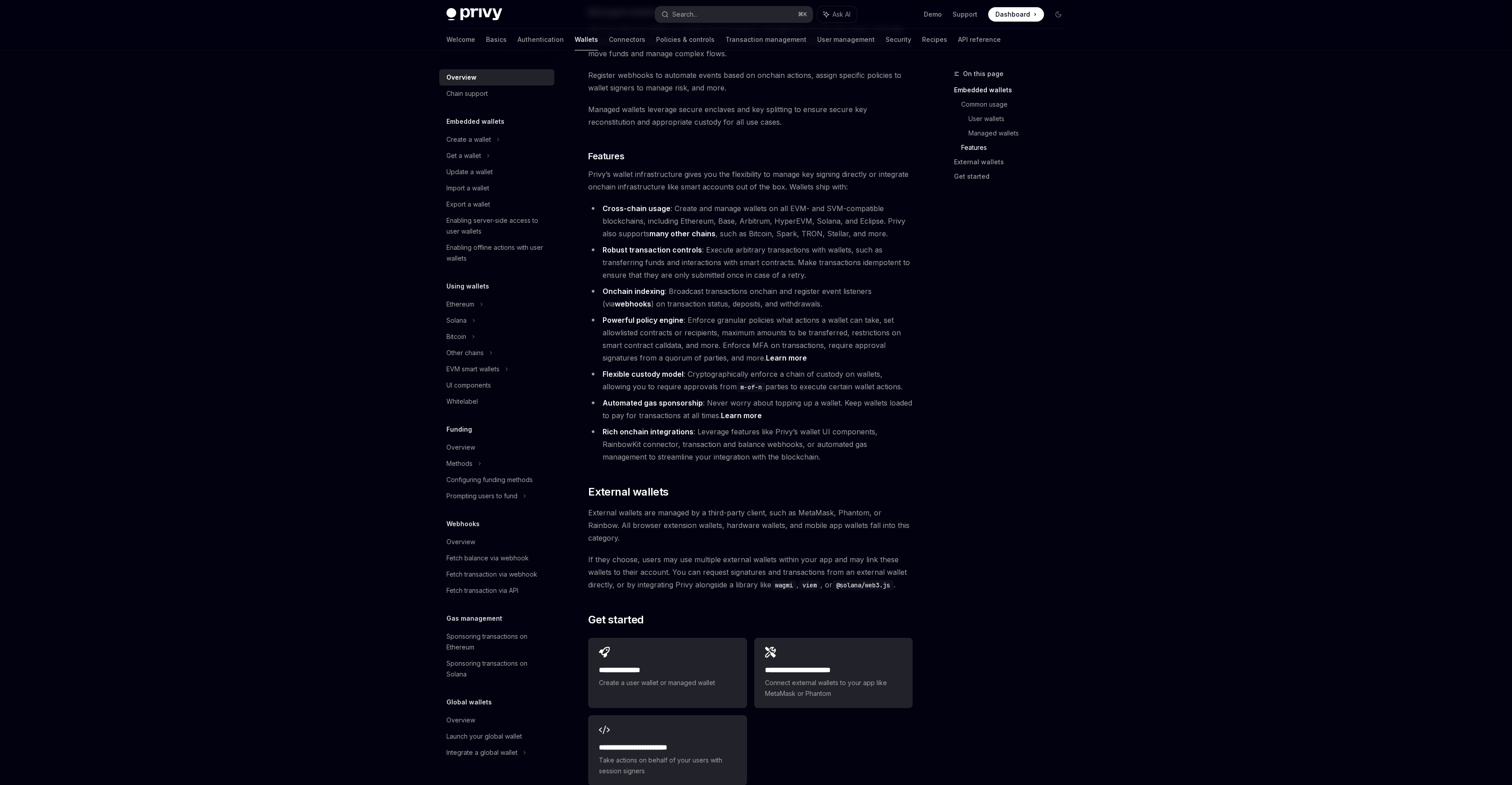
scroll to position [925, 0]
